Goal: Transaction & Acquisition: Download file/media

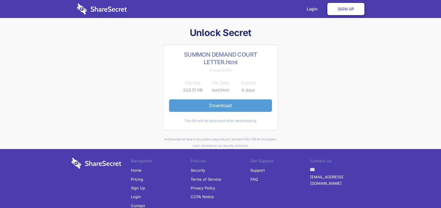
click at [217, 105] on link "Download" at bounding box center [220, 106] width 103 height 12
click at [220, 107] on link "Download" at bounding box center [220, 106] width 103 height 12
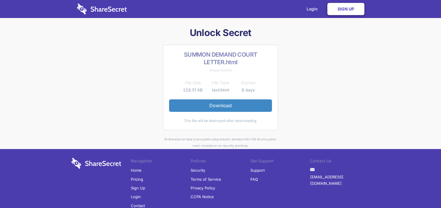
click at [345, 9] on link "Sign Up" at bounding box center [345, 9] width 37 height 12
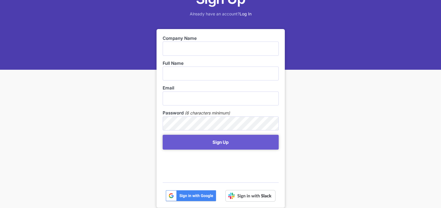
scroll to position [29, 0]
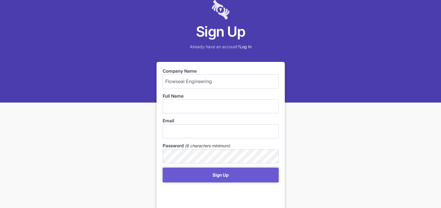
type input "Flowseal Engineering"
click at [174, 108] on input "text" at bounding box center [220, 107] width 116 height 14
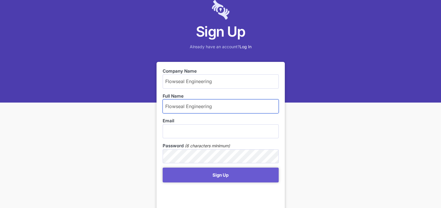
type input "Flowseal Engineering"
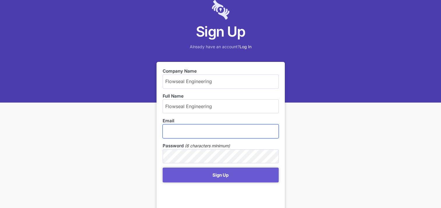
click at [173, 132] on input "email" at bounding box center [220, 132] width 116 height 14
type input "Preggie@flowseal.co.za"
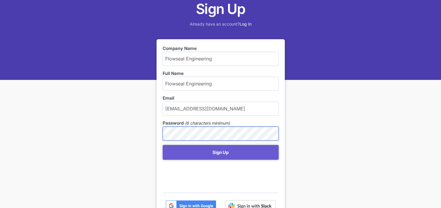
scroll to position [87, 0]
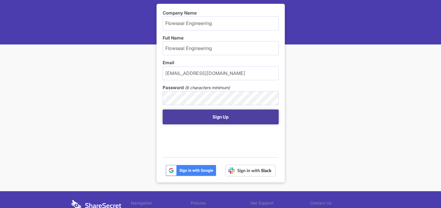
click at [220, 117] on button "Sign Up" at bounding box center [220, 117] width 116 height 15
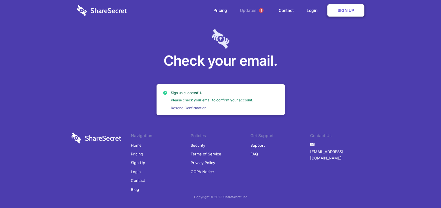
click at [249, 9] on link "Updates 1" at bounding box center [253, 10] width 38 height 21
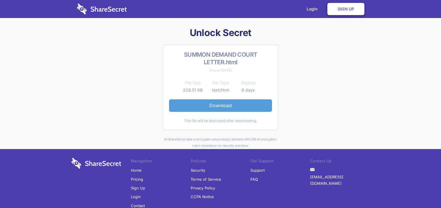
click at [233, 106] on link "Download" at bounding box center [220, 106] width 103 height 12
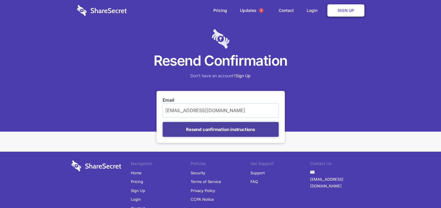
click at [227, 131] on input "Resend confirmation instructions" at bounding box center [220, 129] width 116 height 15
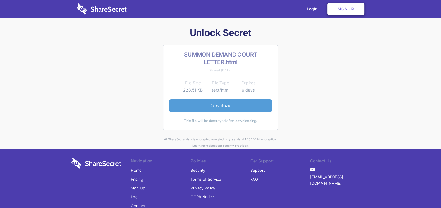
click at [210, 105] on link "Download" at bounding box center [220, 106] width 103 height 12
click at [218, 106] on link "Download" at bounding box center [220, 106] width 103 height 12
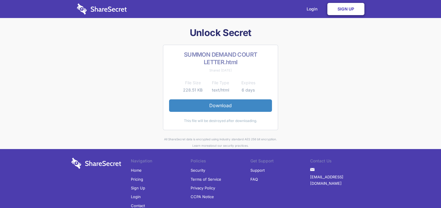
click at [339, 8] on link "Sign Up" at bounding box center [345, 9] width 37 height 12
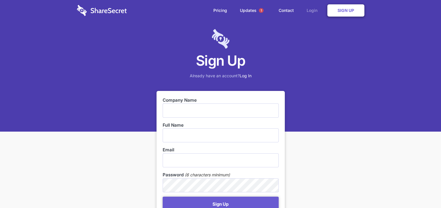
click at [311, 8] on link "Login" at bounding box center [312, 10] width 25 height 18
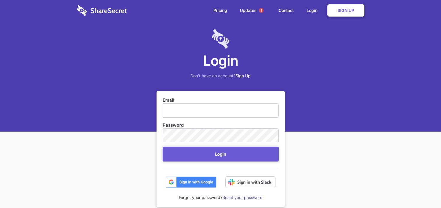
click at [183, 114] on input "Email" at bounding box center [220, 111] width 116 height 14
type input "Preggie@flowseal.co.za"
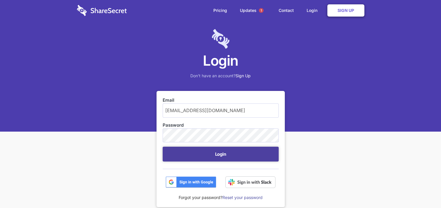
click at [219, 152] on button "Login" at bounding box center [220, 154] width 116 height 15
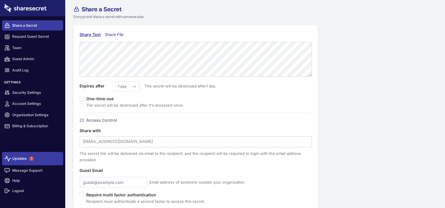
click at [25, 158] on link "Updates 1" at bounding box center [32, 158] width 61 height 13
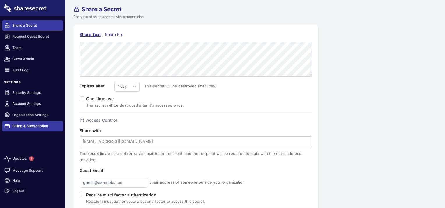
click at [38, 126] on link "Billing & Subscription" at bounding box center [32, 126] width 61 height 10
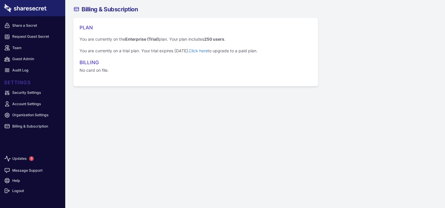
click at [206, 51] on link "Click here" at bounding box center [198, 50] width 19 height 5
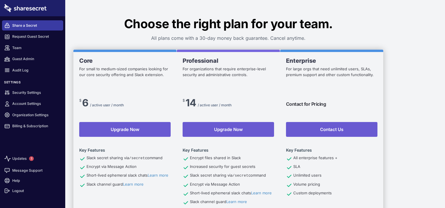
click at [36, 23] on link "Share a Secret" at bounding box center [32, 25] width 61 height 10
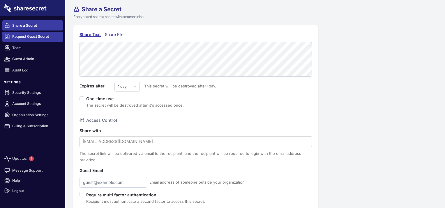
click at [31, 37] on link "Request Guest Secret" at bounding box center [32, 37] width 61 height 10
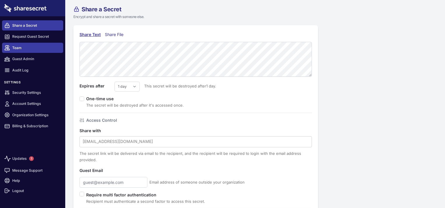
click at [22, 49] on link "Team" at bounding box center [32, 48] width 61 height 10
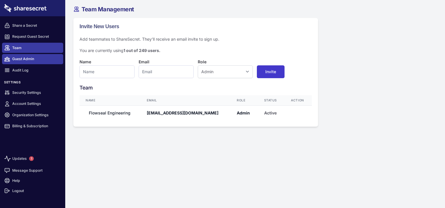
click at [22, 61] on link "Guest Admin" at bounding box center [32, 59] width 61 height 10
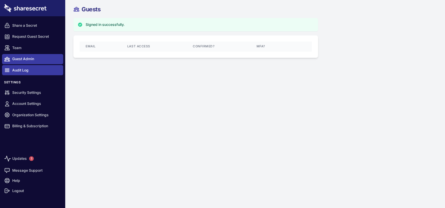
click at [23, 71] on link "Audit Log" at bounding box center [32, 70] width 61 height 10
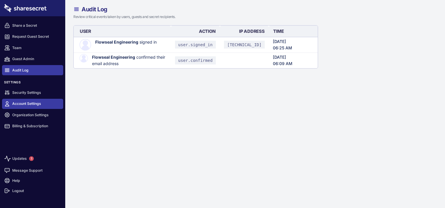
click at [27, 105] on link "Account Settings" at bounding box center [32, 104] width 61 height 10
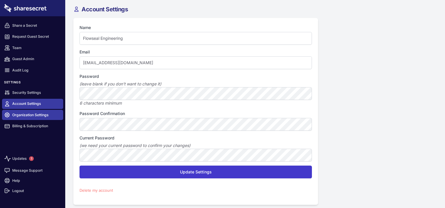
click at [33, 115] on link "Organization Settings" at bounding box center [32, 115] width 61 height 10
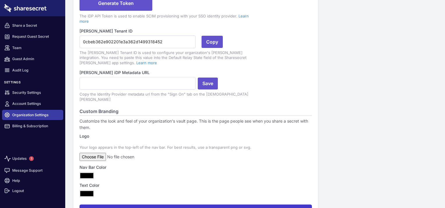
scroll to position [161, 0]
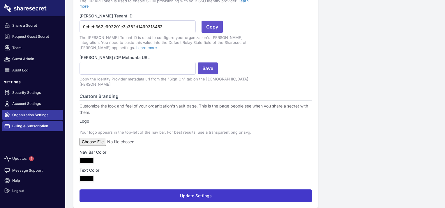
click at [38, 125] on link "Billing & Subscription" at bounding box center [32, 126] width 61 height 10
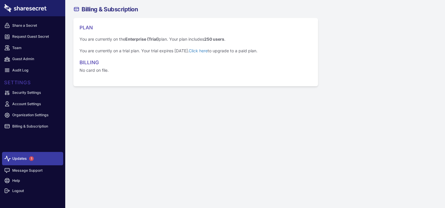
click at [23, 158] on link "Updates 1" at bounding box center [32, 158] width 61 height 13
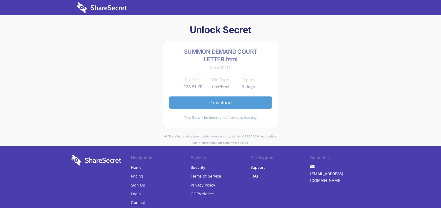
click at [223, 102] on link "Download" at bounding box center [220, 103] width 103 height 12
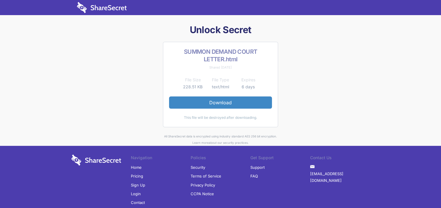
click at [221, 53] on h2 "SUMMON DEMAND COURT LETTER.html" at bounding box center [220, 55] width 103 height 15
drag, startPoint x: 221, startPoint y: 53, endPoint x: 227, endPoint y: 59, distance: 8.9
click at [227, 59] on h2 "SUMMON DEMAND COURT LETTER.html" at bounding box center [220, 55] width 103 height 15
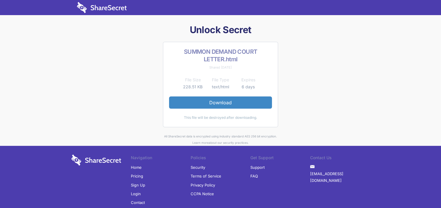
drag, startPoint x: 227, startPoint y: 59, endPoint x: 213, endPoint y: 60, distance: 13.7
click at [213, 60] on h2 "SUMMON DEMAND COURT LETTER.html" at bounding box center [220, 55] width 103 height 15
click at [293, 78] on div "Unlock Secret SUMMON DEMAND COURT LETTER.html Shared 1 day ago File Size File T…" at bounding box center [220, 85] width 303 height 122
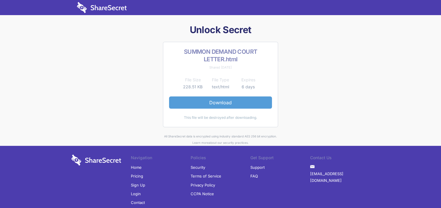
click at [218, 103] on link "Download" at bounding box center [220, 103] width 103 height 12
click at [220, 105] on link "Download" at bounding box center [220, 103] width 103 height 12
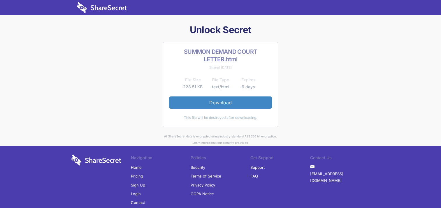
click at [136, 193] on link "Login" at bounding box center [136, 194] width 10 height 9
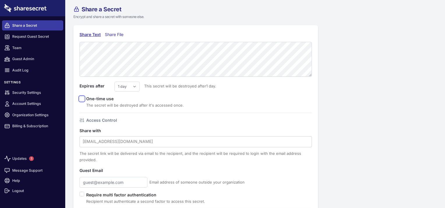
click at [84, 98] on input "checkbox" at bounding box center [81, 99] width 5 height 5
checkbox input "true"
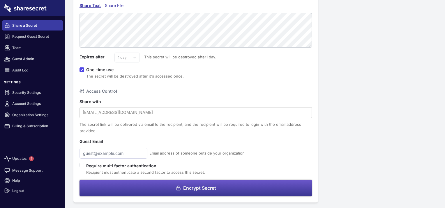
click at [190, 186] on span "Encrypt Secret" at bounding box center [199, 188] width 33 height 5
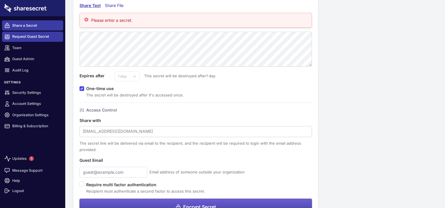
click at [32, 36] on link "Request Guest Secret" at bounding box center [32, 37] width 61 height 10
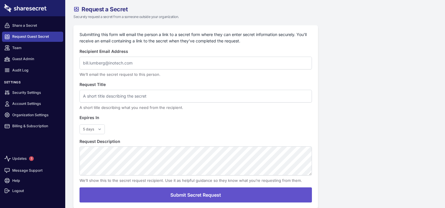
select select "5"
click at [22, 170] on link "Message Support" at bounding box center [32, 171] width 61 height 10
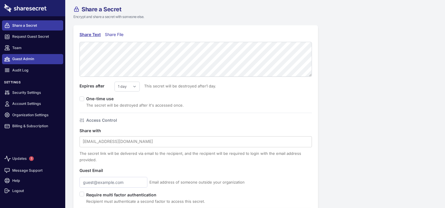
click at [27, 61] on link "Guest Admin" at bounding box center [32, 59] width 61 height 10
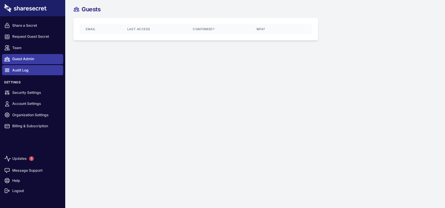
click at [26, 69] on link "Audit Log" at bounding box center [32, 70] width 61 height 10
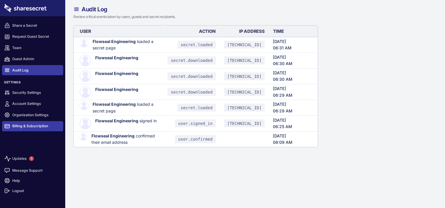
click at [23, 125] on link "Billing & Subscription" at bounding box center [32, 126] width 61 height 10
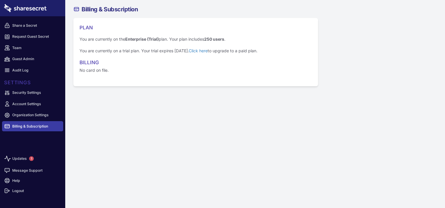
click at [27, 125] on link "Billing & Subscription" at bounding box center [32, 126] width 61 height 10
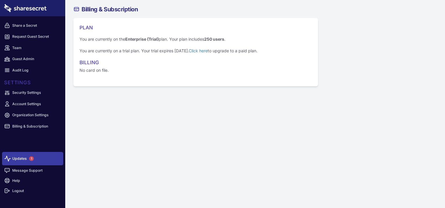
click at [20, 160] on link "Updates 1" at bounding box center [32, 158] width 61 height 13
